Goal: Task Accomplishment & Management: Use online tool/utility

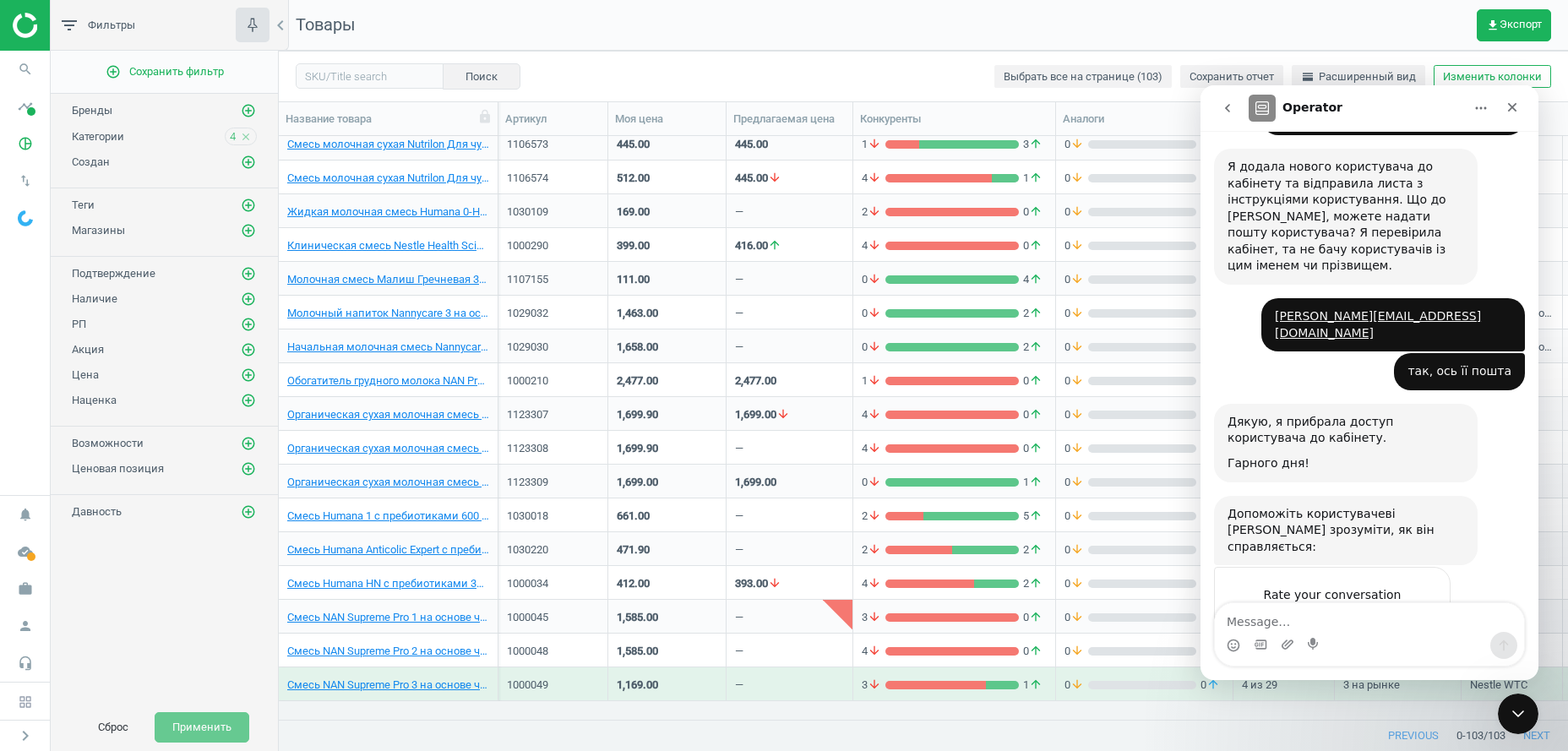
scroll to position [547, 1271]
click at [109, 726] on button "Сброс" at bounding box center [112, 726] width 65 height 30
click at [1519, 106] on div "Close" at bounding box center [1512, 107] width 30 height 30
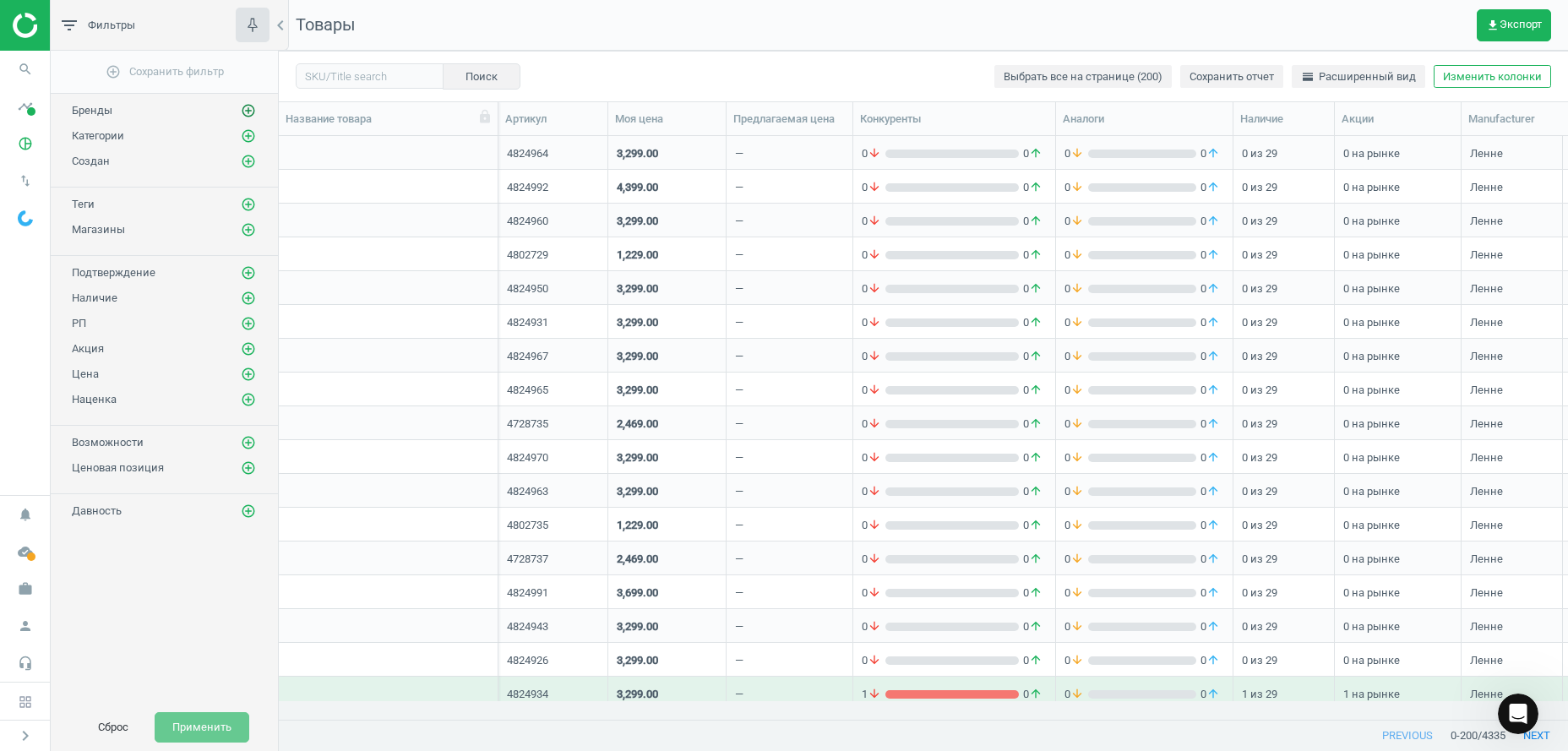
click at [246, 108] on icon "add_circle_outline" at bounding box center [248, 111] width 15 height 15
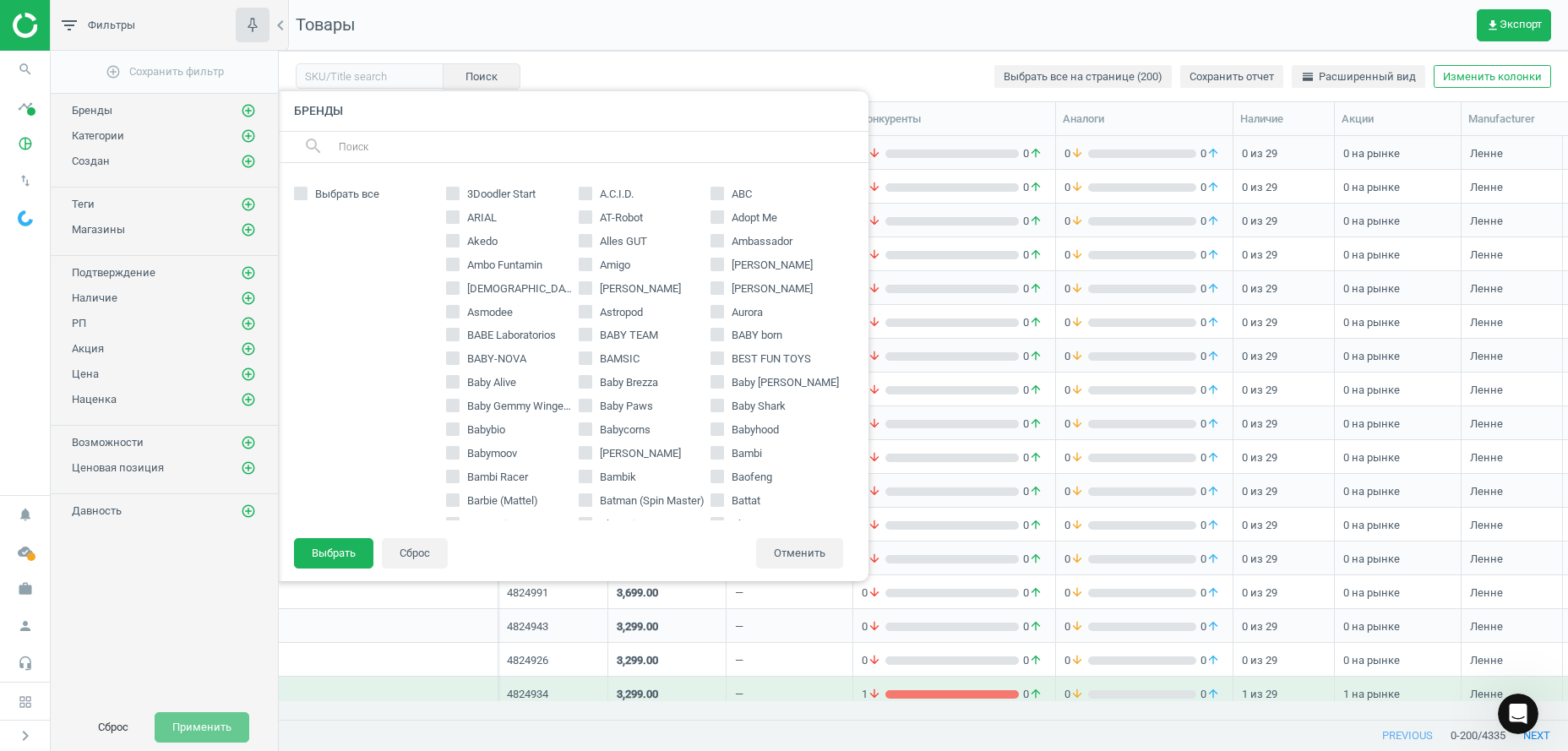
scroll to position [172, 0]
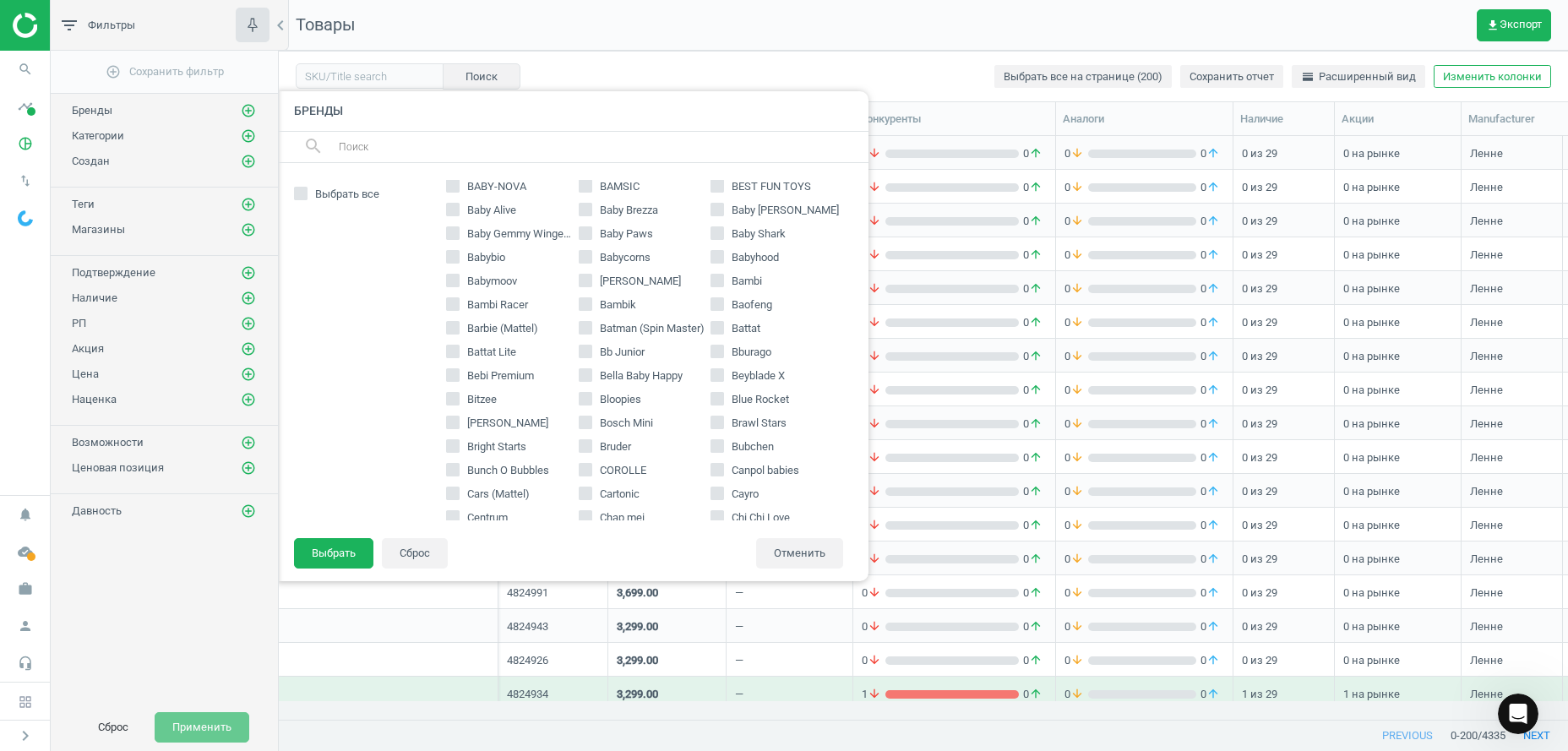
click at [728, 446] on span "Bubchen" at bounding box center [752, 447] width 49 height 15
click at [721, 446] on input "Bubchen" at bounding box center [717, 445] width 11 height 11
checkbox input "true"
click at [329, 558] on button "Выбрать" at bounding box center [334, 553] width 79 height 30
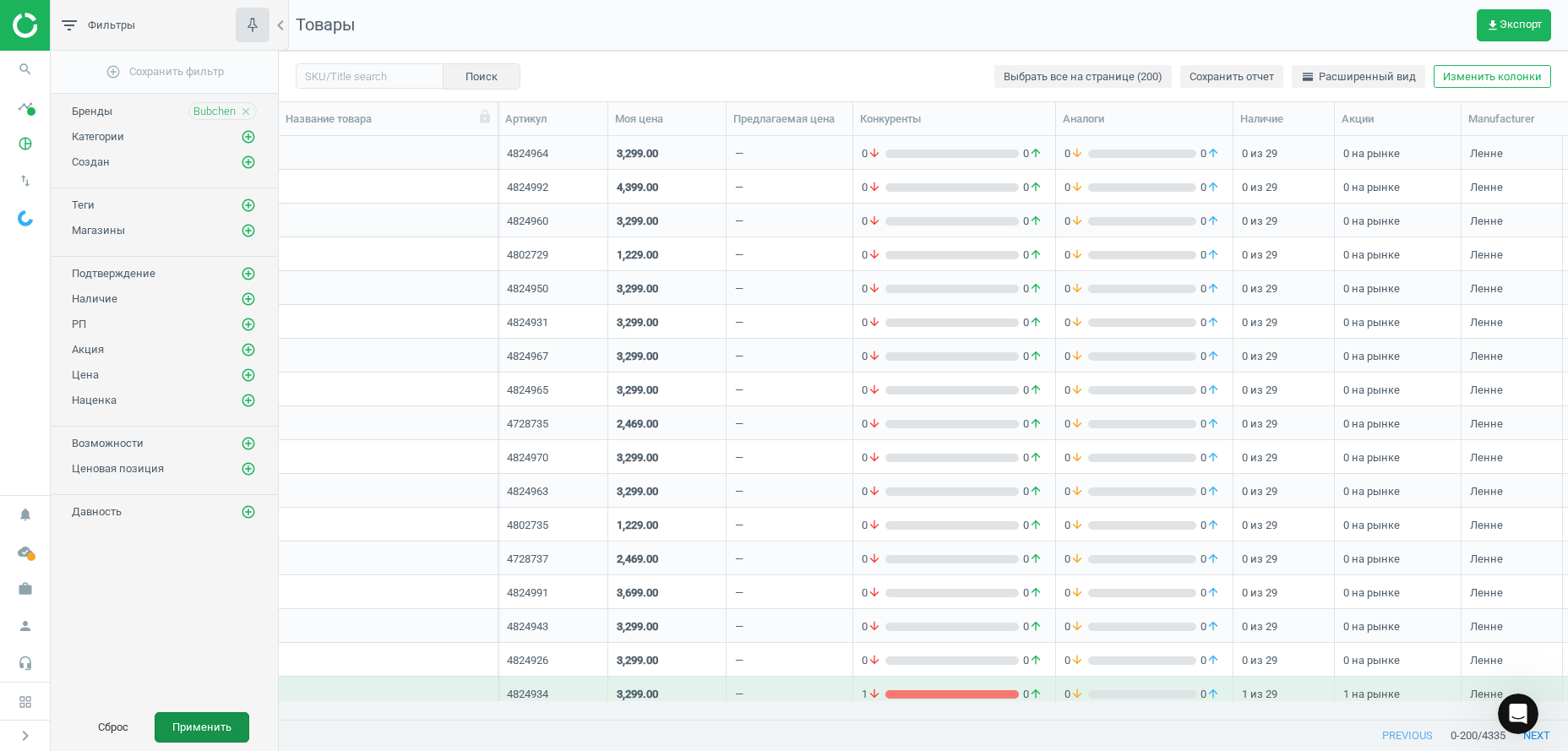
click at [200, 727] on button "Применить" at bounding box center [202, 726] width 95 height 30
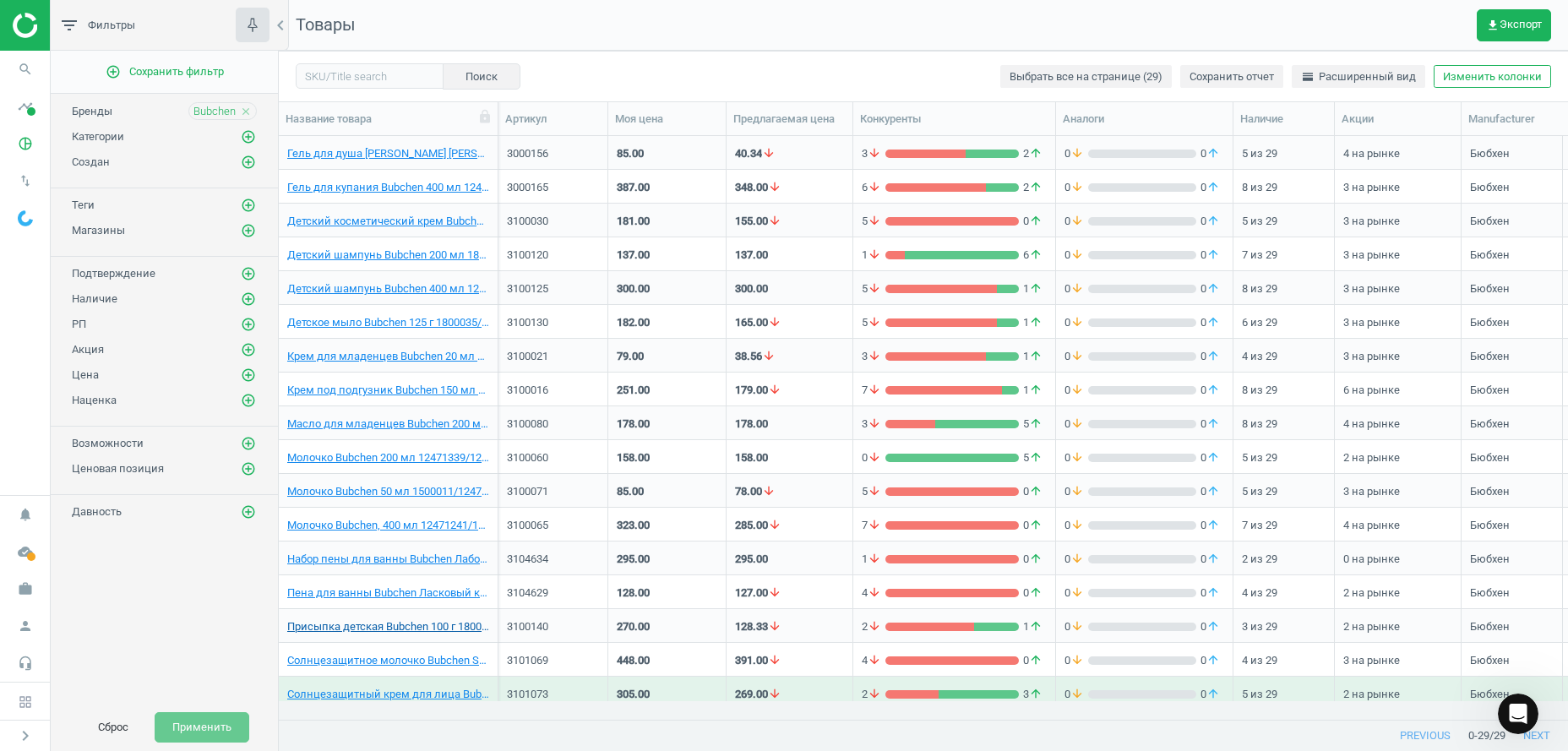
scroll to position [9, 0]
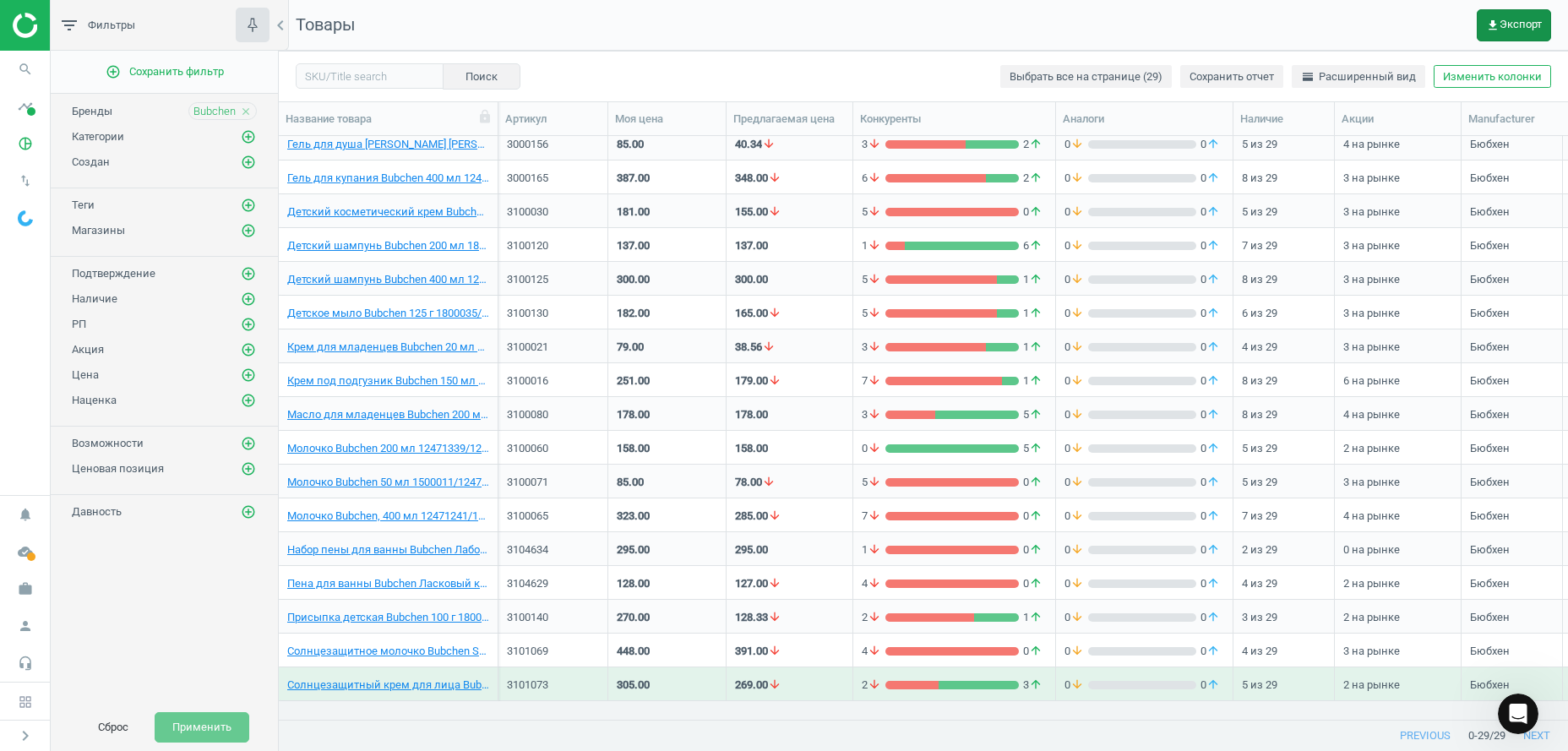
click at [1510, 20] on span "get_app Экспорт" at bounding box center [1514, 25] width 55 height 14
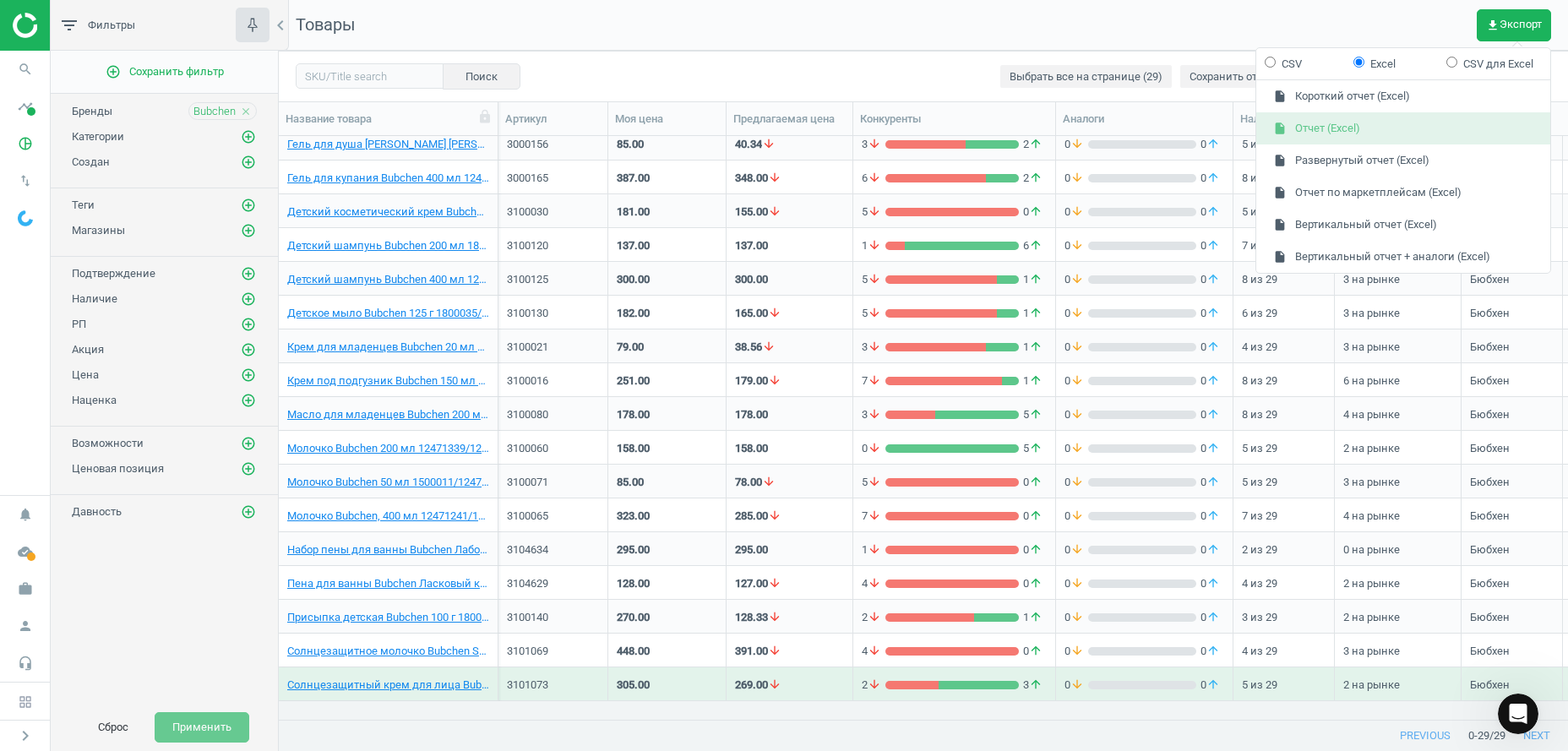
drag, startPoint x: 1343, startPoint y: 132, endPoint x: 1015, endPoint y: 258, distance: 351.4
click at [1342, 131] on button "insert_drive_file Отчет (Excel)" at bounding box center [1403, 128] width 294 height 32
